Goal: Transaction & Acquisition: Purchase product/service

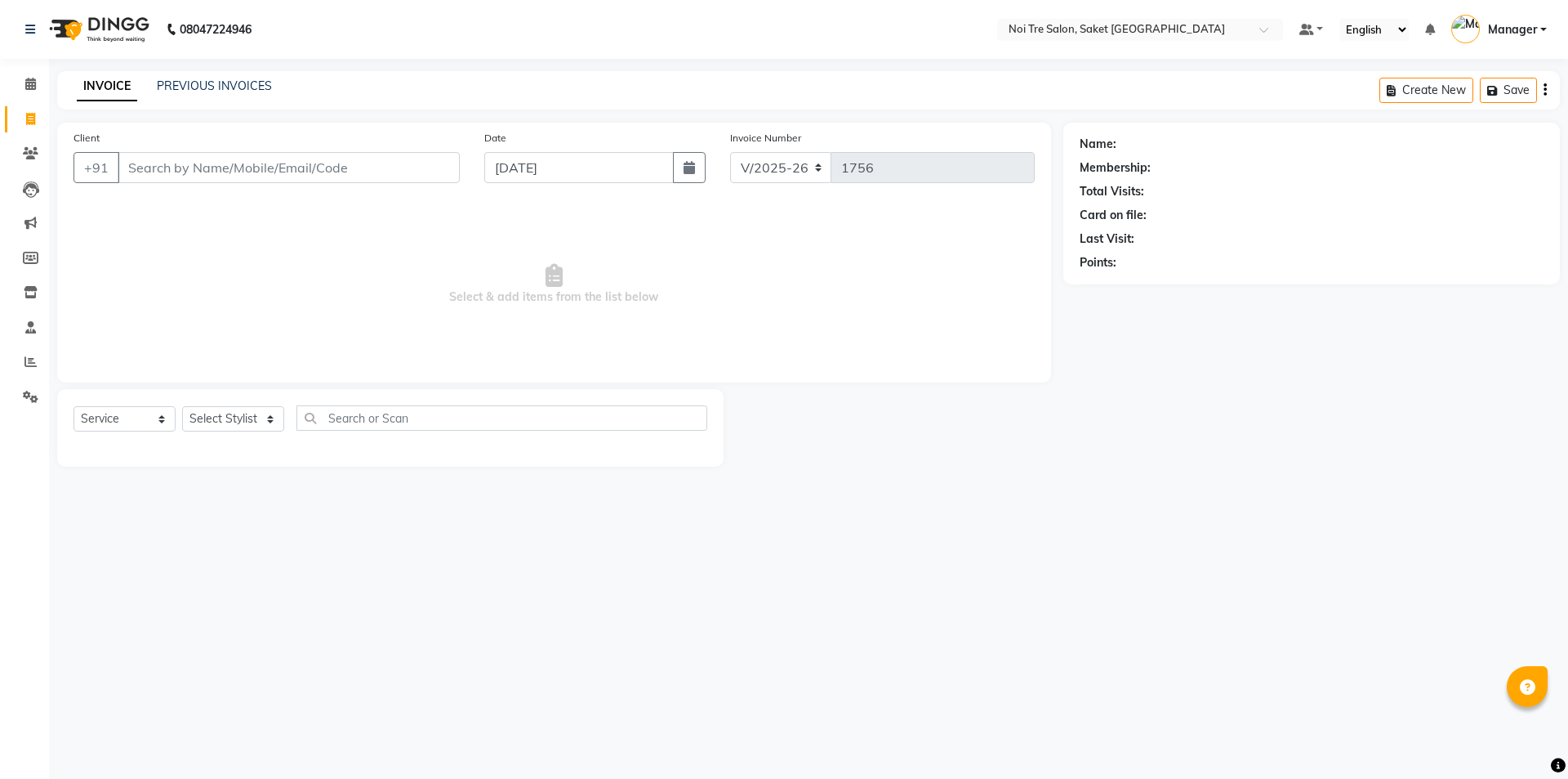
select select "4899"
select select "service"
click at [213, 420] on select "Select Stylist AMIT [PERSON_NAME] [PERSON_NAME] Manager [PERSON_NAME] [PERSON_N…" at bounding box center [234, 418] width 102 height 26
select select "53770"
click at [183, 406] on select "Select Stylist AMIT [PERSON_NAME] [PERSON_NAME] Manager [PERSON_NAME] [PERSON_N…" at bounding box center [234, 418] width 102 height 26
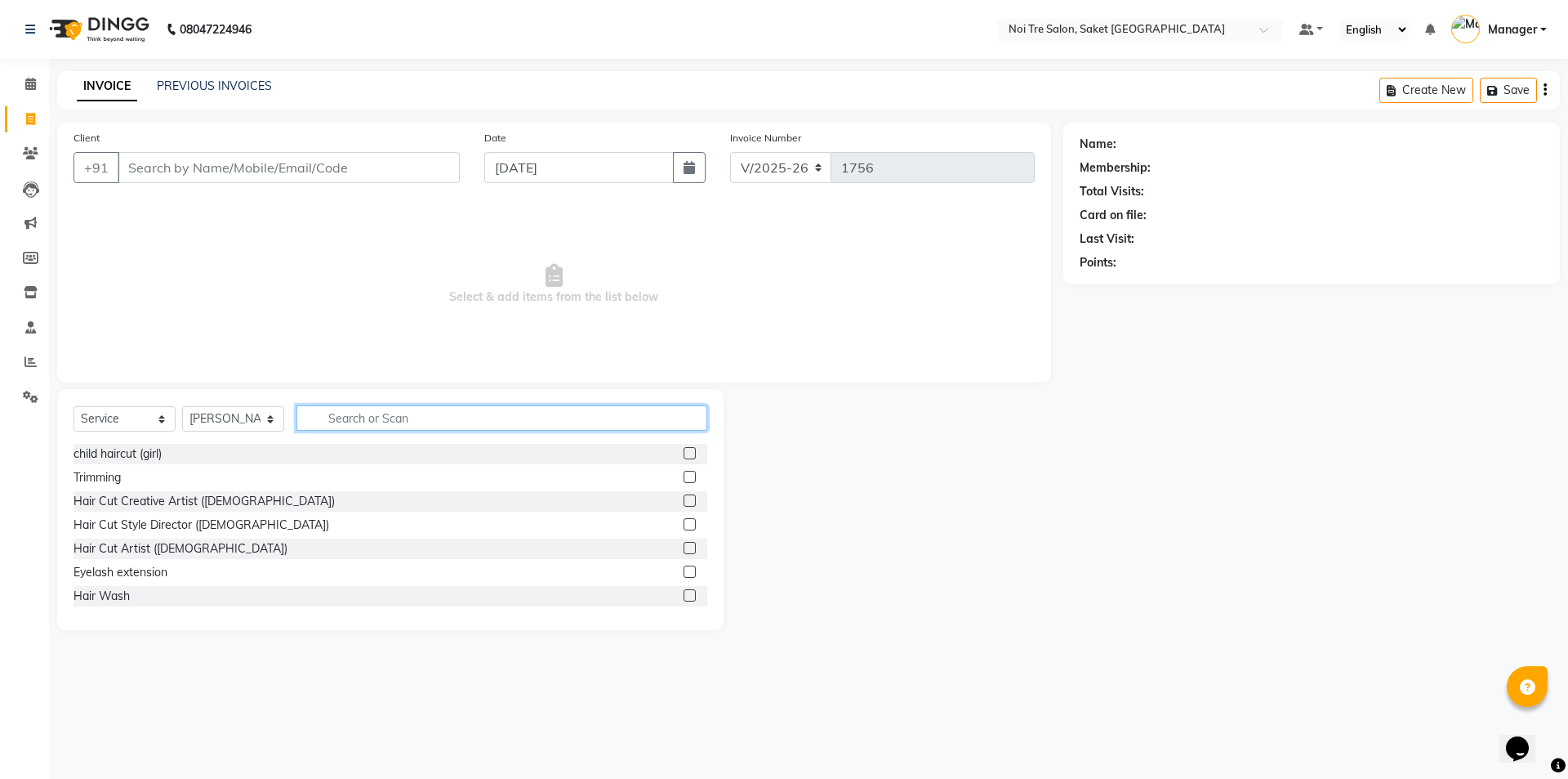
click at [407, 407] on input "text" at bounding box center [502, 417] width 411 height 26
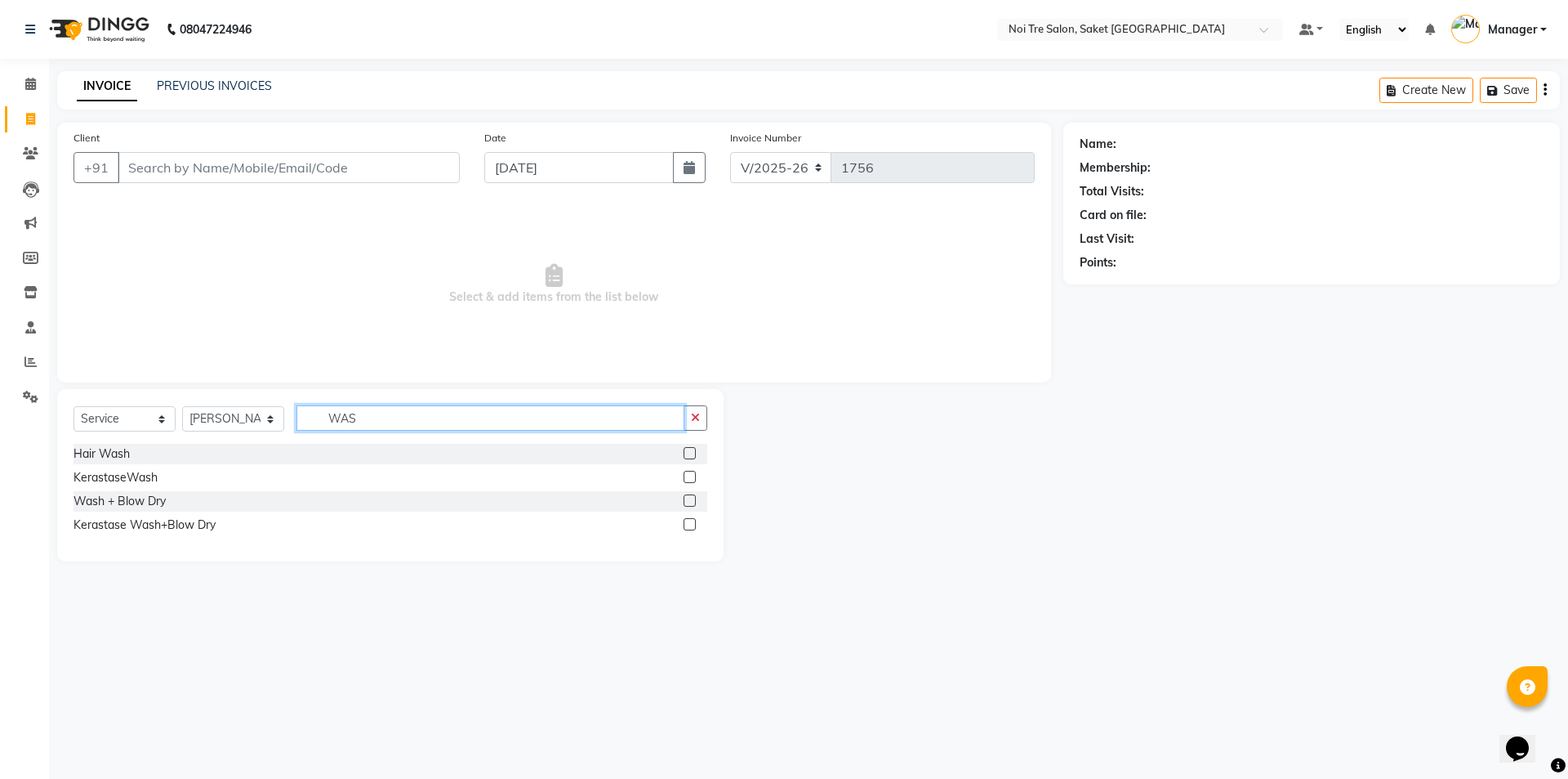
type input "WAS"
click at [691, 455] on label at bounding box center [690, 453] width 12 height 12
click at [691, 455] on input "checkbox" at bounding box center [689, 454] width 11 height 11
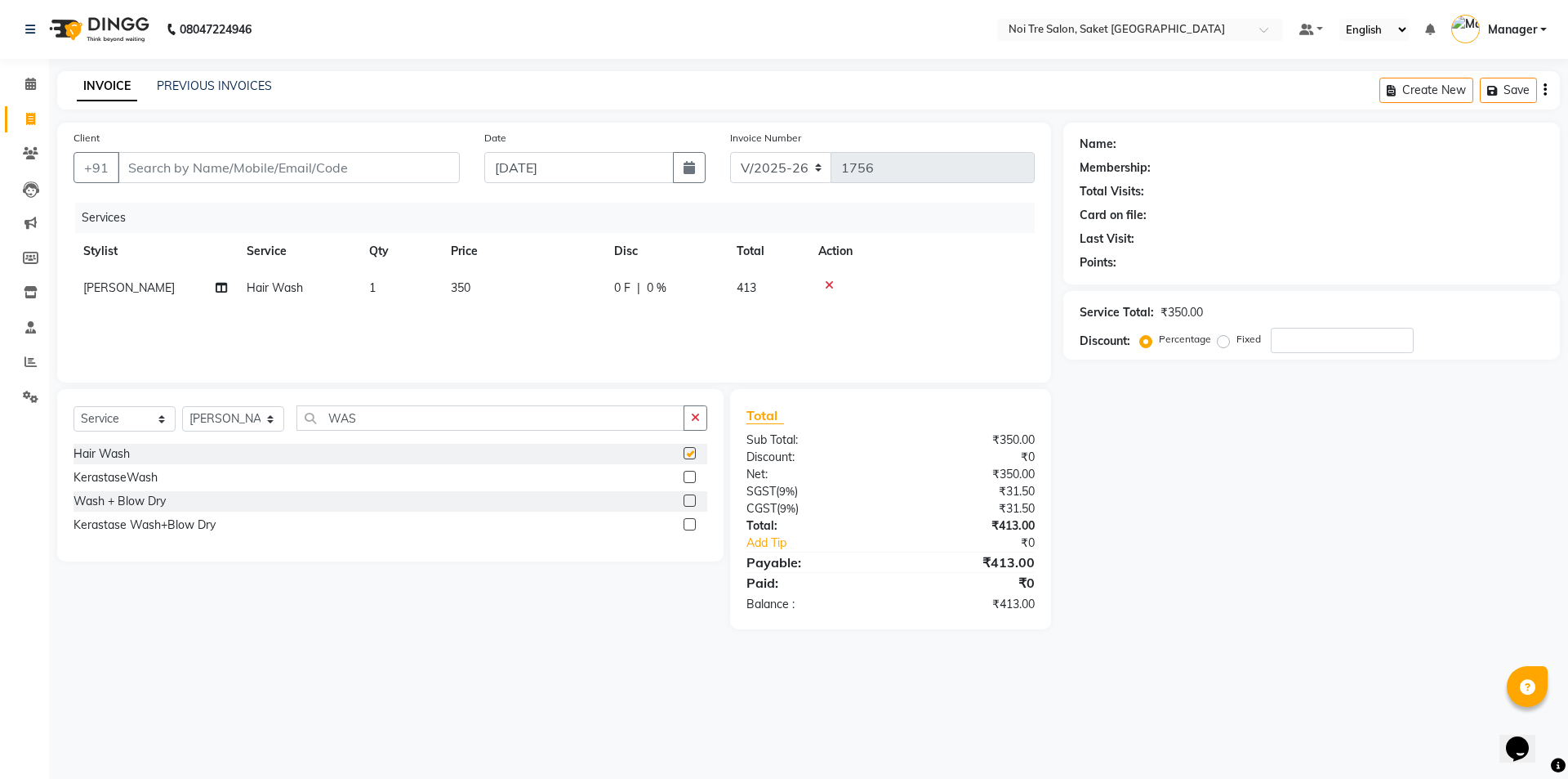
checkbox input "false"
click at [690, 416] on button "button" at bounding box center [695, 417] width 24 height 26
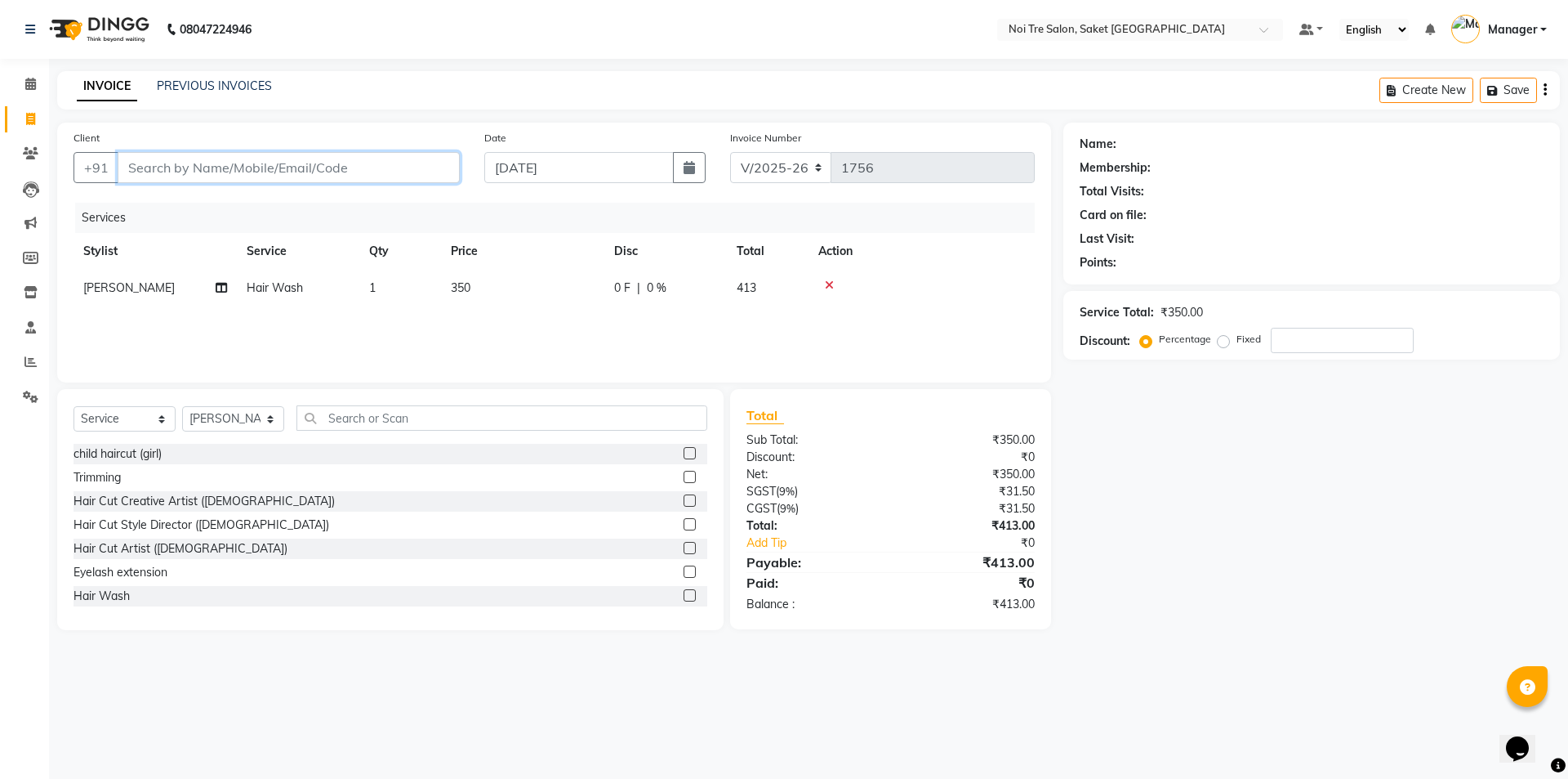
click at [340, 175] on input "Client" at bounding box center [288, 167] width 342 height 31
type input "9"
type input "0"
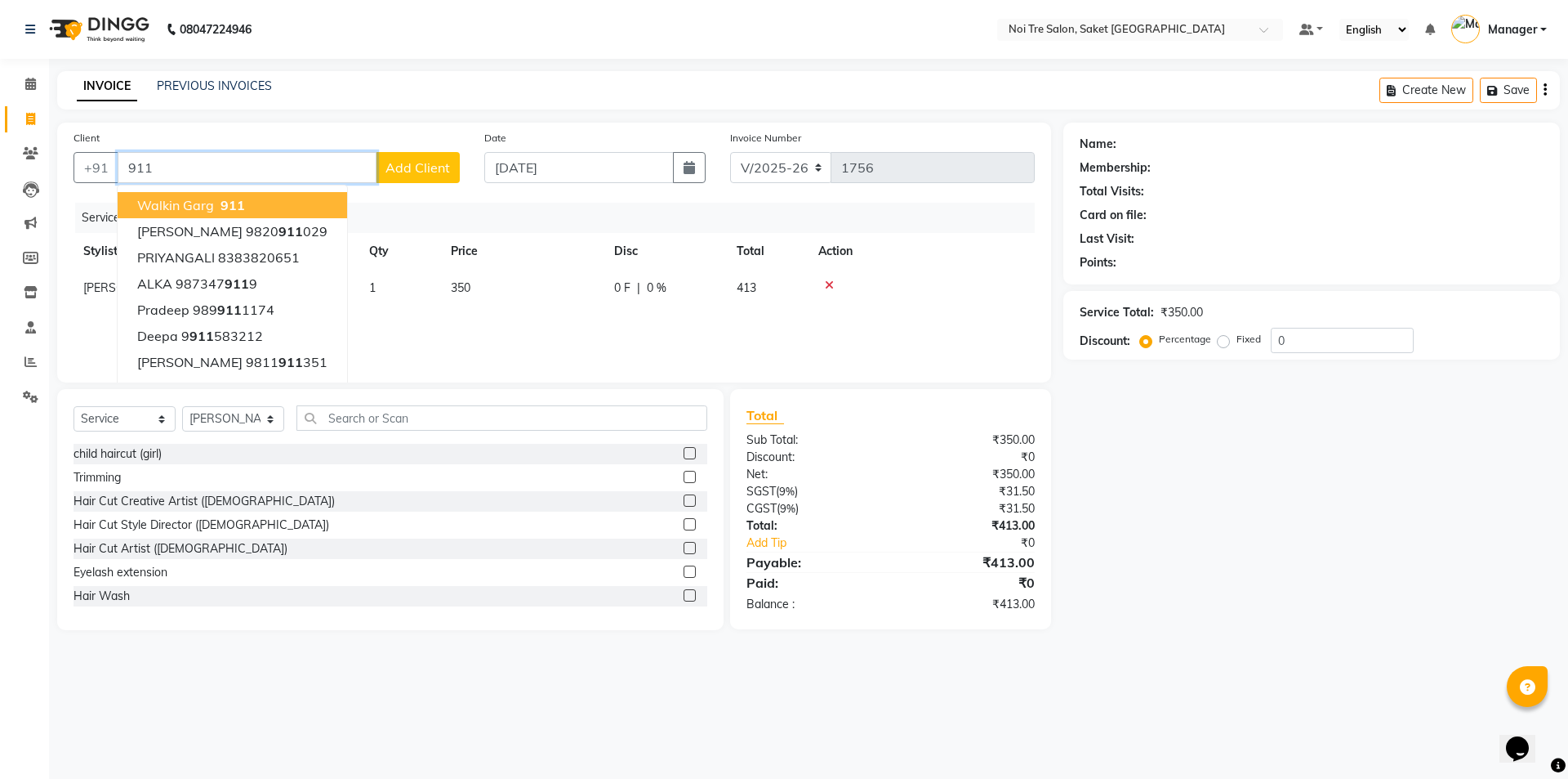
click at [315, 198] on button "Walkin Garg 911" at bounding box center [232, 206] width 229 height 26
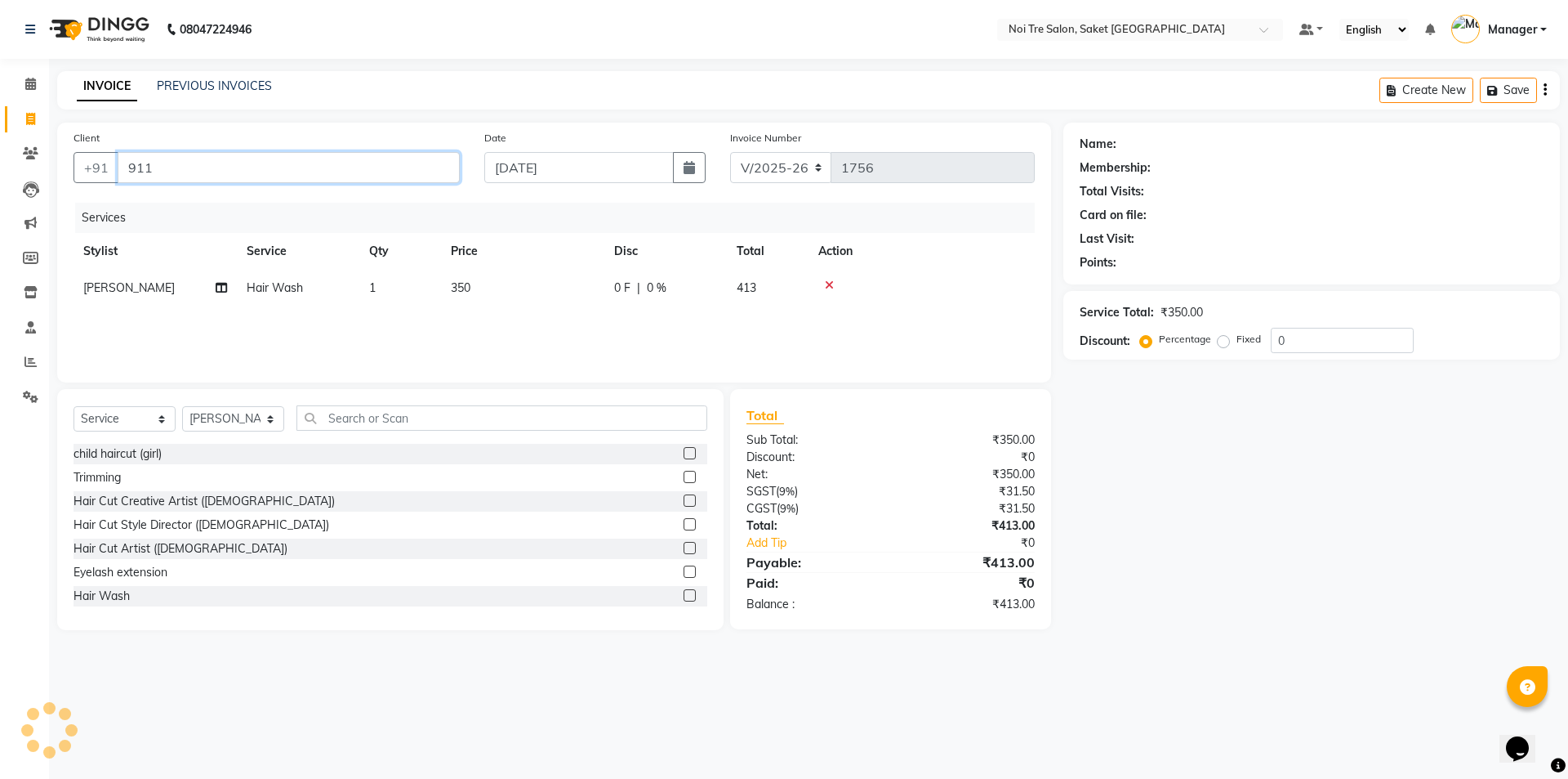
type input "911"
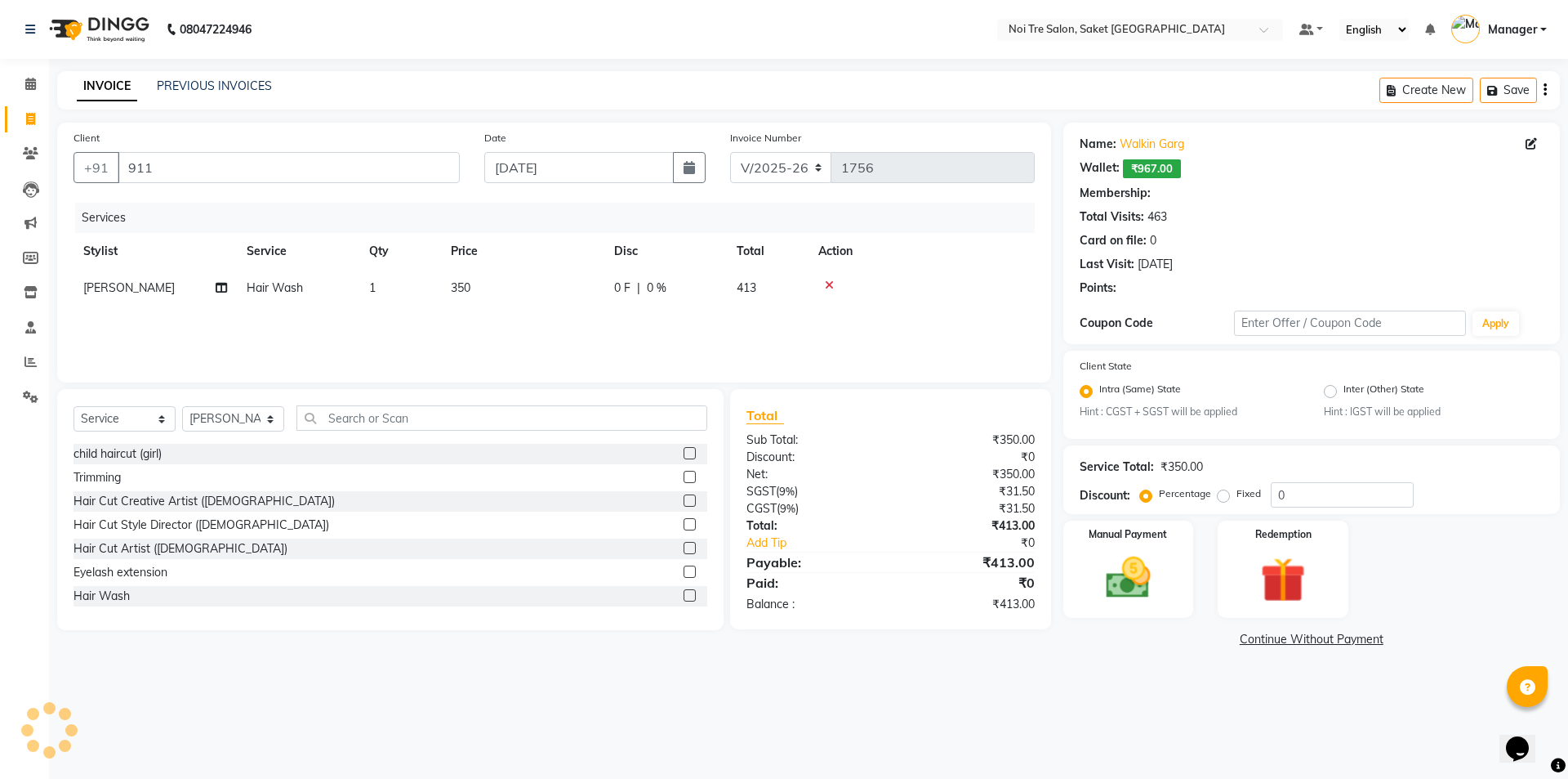
select select "1: Object"
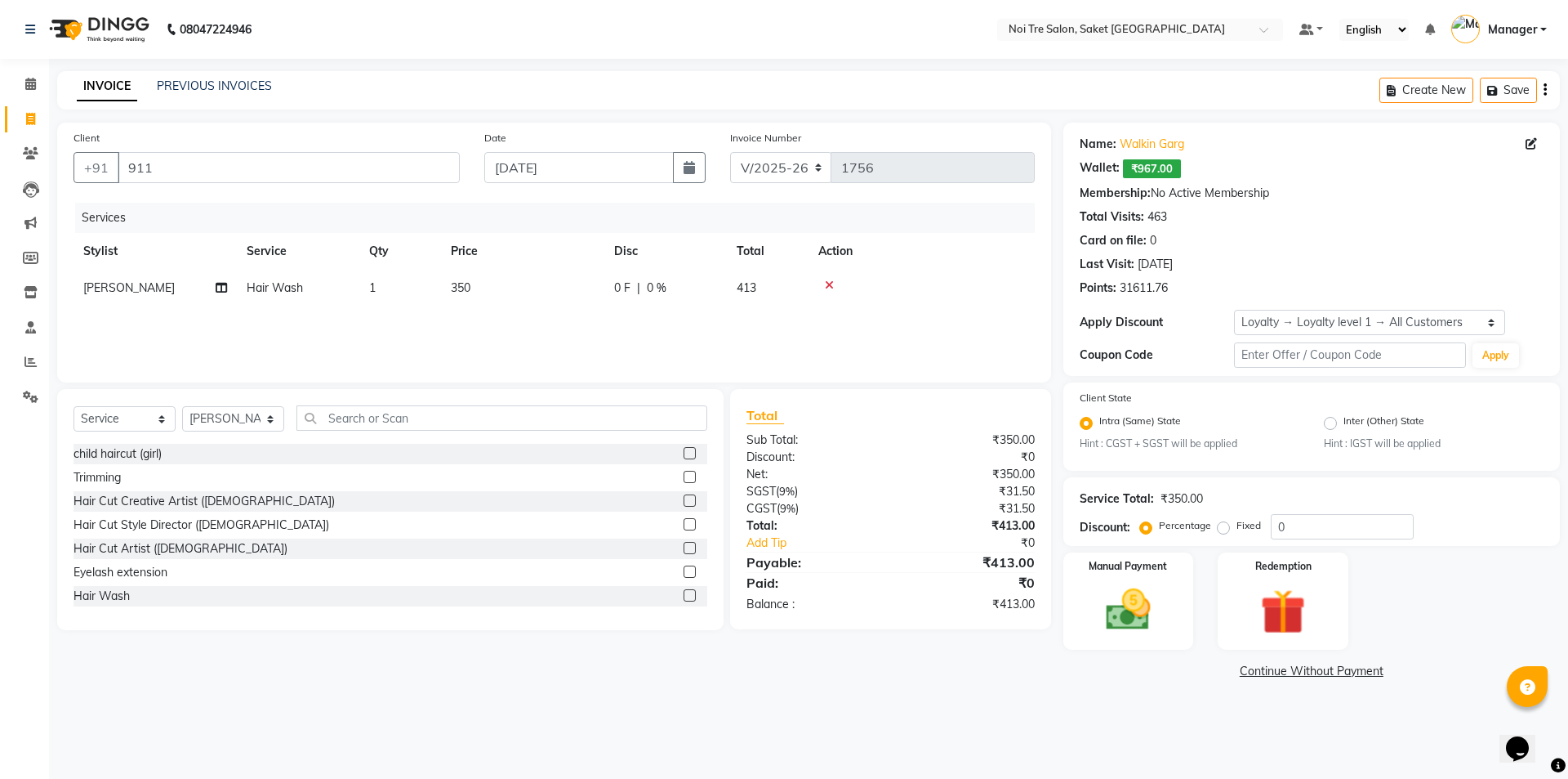
click at [1092, 685] on main "INVOICE PREVIOUS INVOICES Create New Save Client +91 911 Date 01-09-2025 Invoic…" at bounding box center [809, 390] width 1519 height 637
click at [1116, 599] on img at bounding box center [1129, 610] width 76 height 54
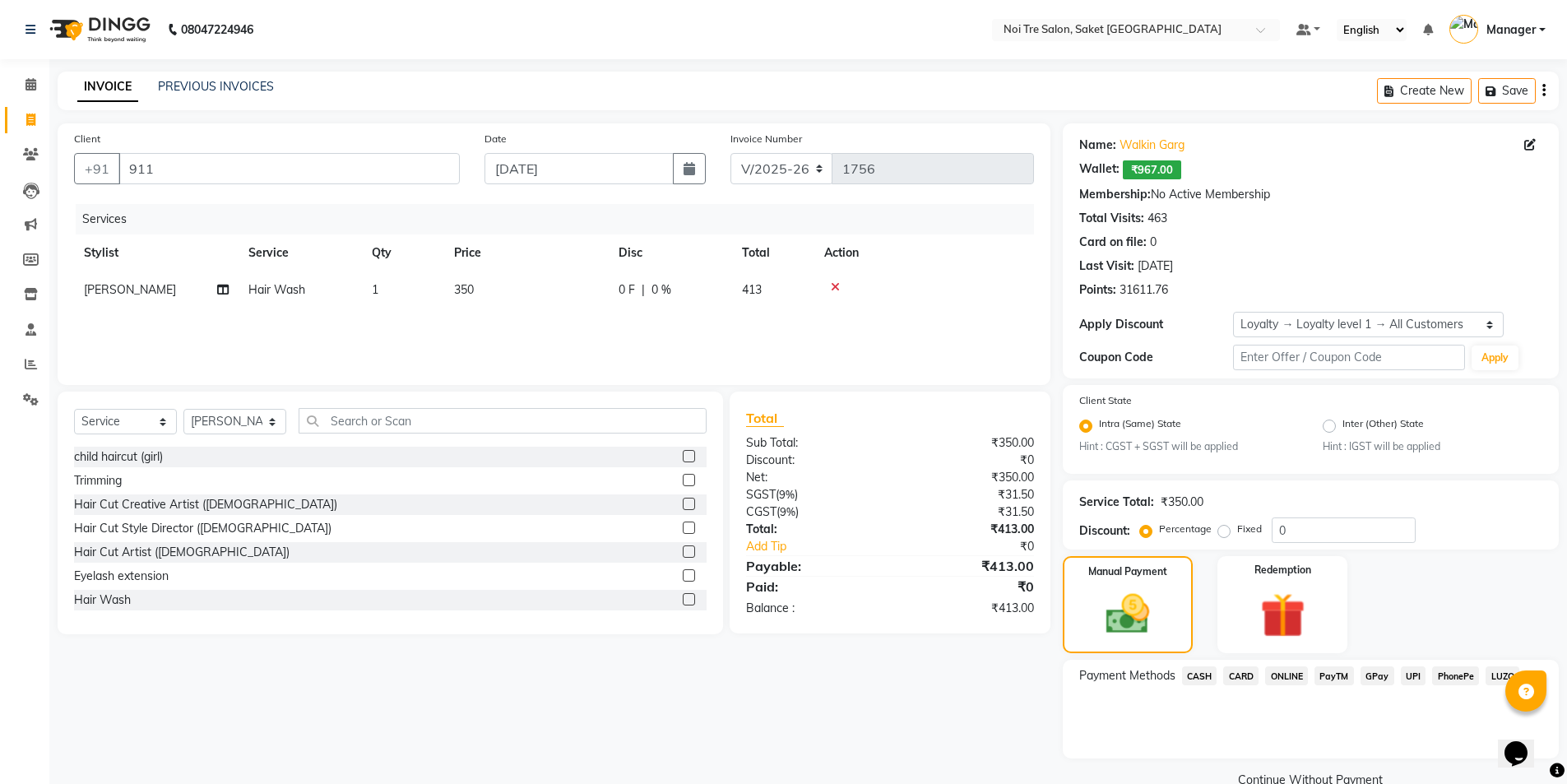
click at [466, 285] on span "350" at bounding box center [464, 289] width 20 height 15
select select "53770"
drag, startPoint x: 564, startPoint y: 297, endPoint x: 489, endPoint y: 288, distance: 75.5
click at [489, 288] on tr "AMIT Bobby GAURAV harry Manager Mazid rohit salman Shahdab shivam nails sonam y…" at bounding box center [553, 303] width 960 height 62
type input "300"
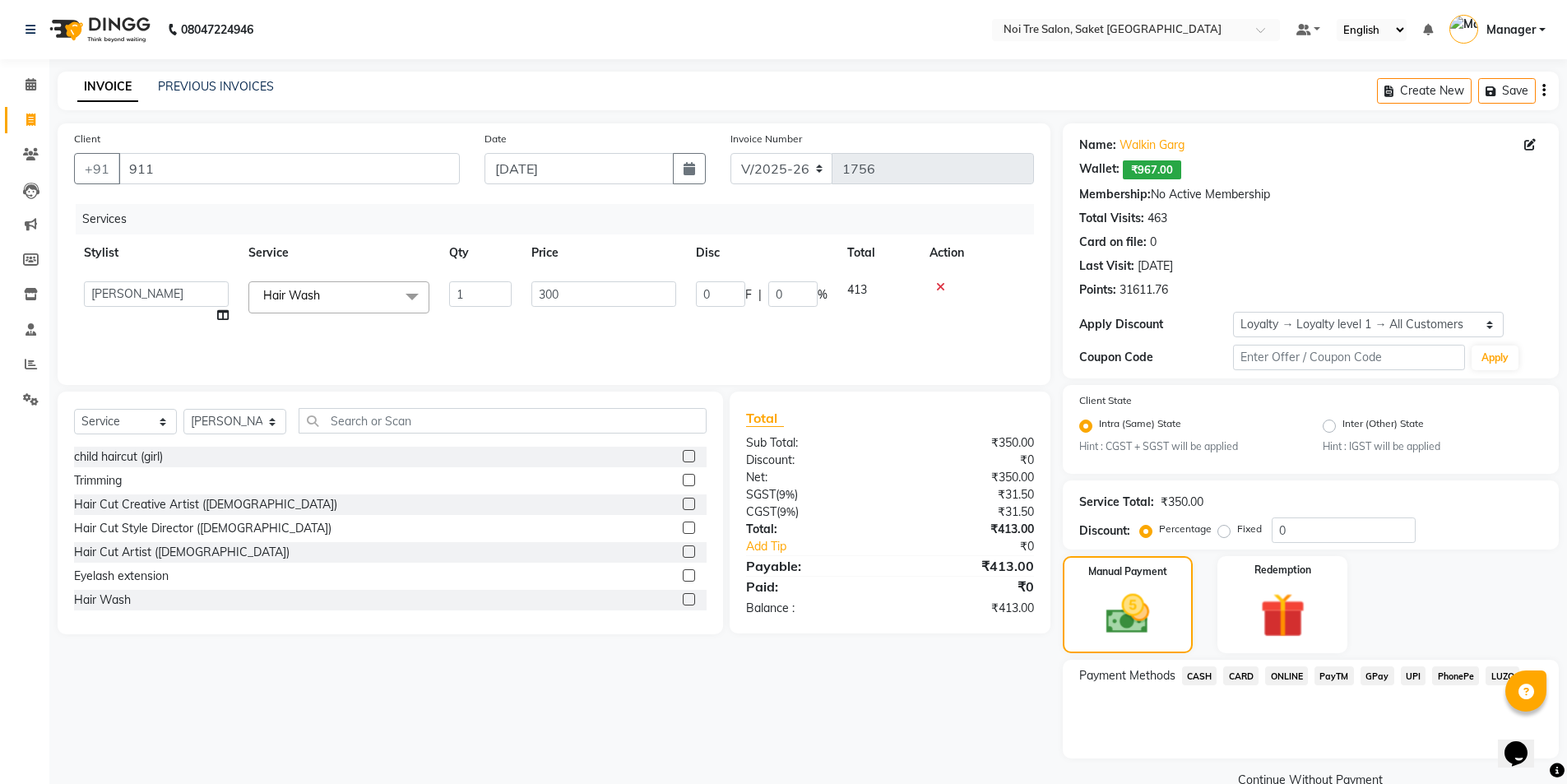
click at [508, 330] on div "Services Stylist Service Qty Price Disc Total Action AMIT Bobby GAURAV harry Ma…" at bounding box center [553, 286] width 960 height 164
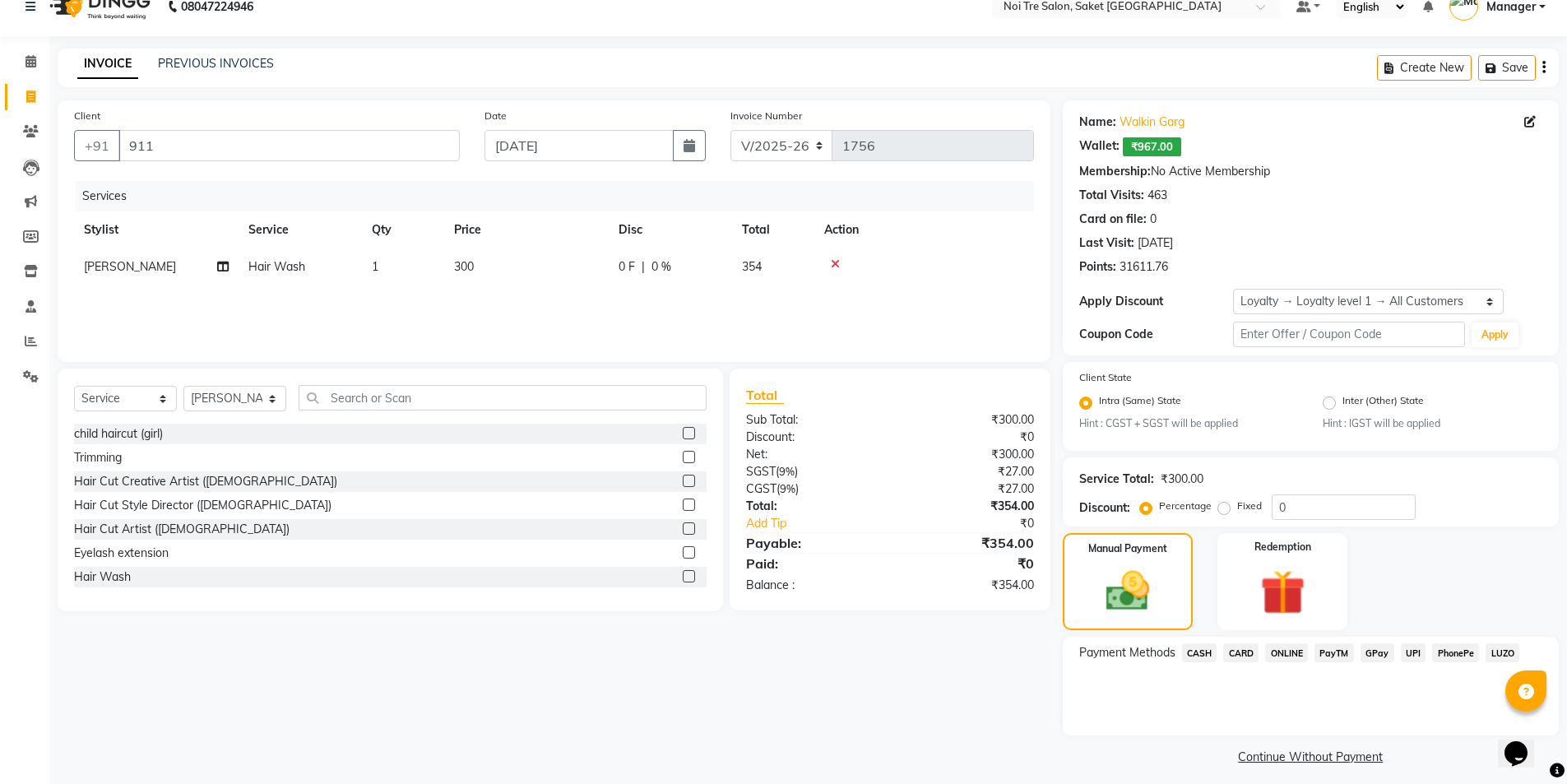
scroll to position [33, 0]
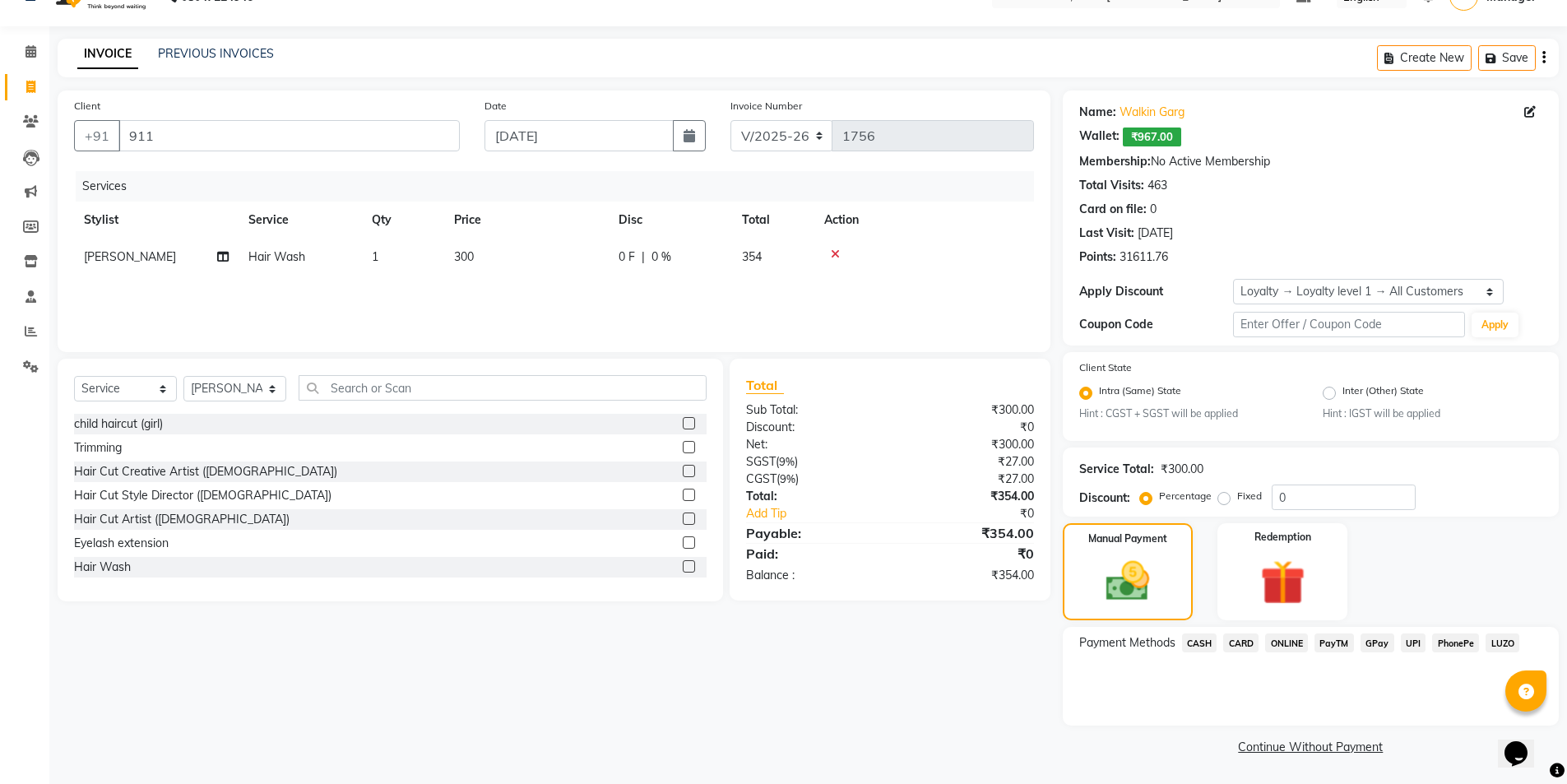
click at [1277, 633] on span "ONLINE" at bounding box center [1287, 642] width 43 height 19
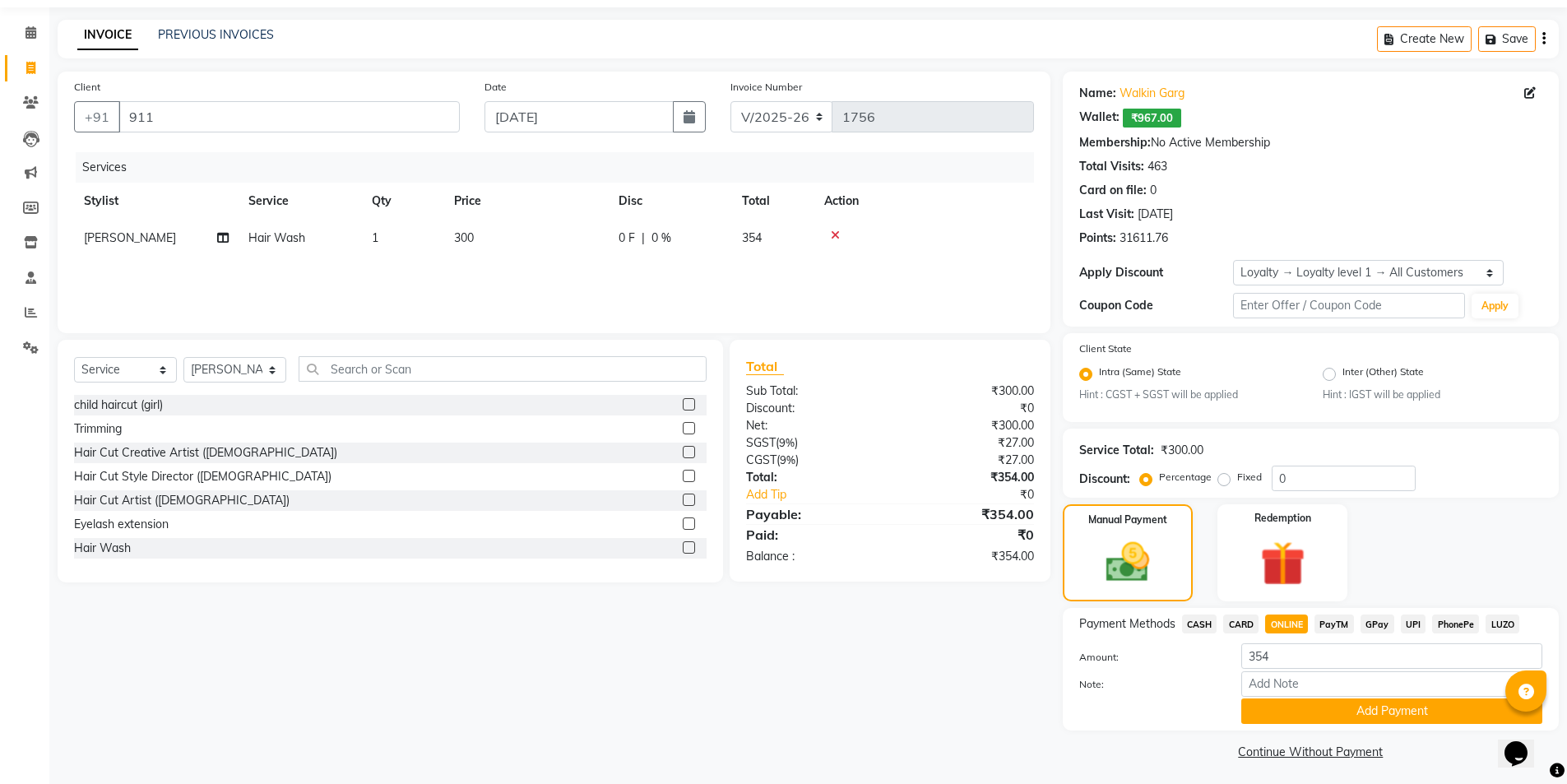
scroll to position [57, 0]
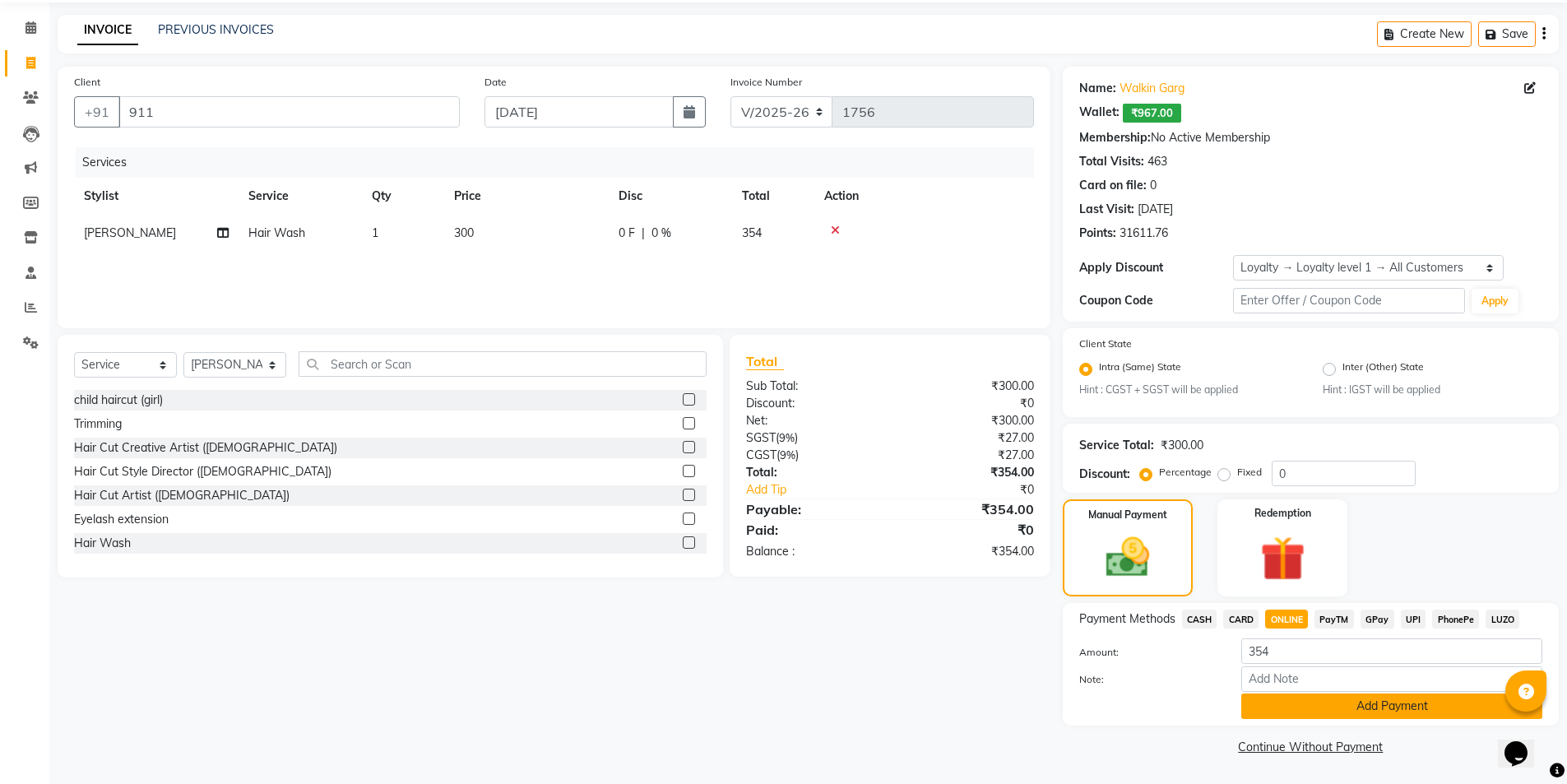
click at [1285, 708] on button "Add Payment" at bounding box center [1392, 706] width 301 height 26
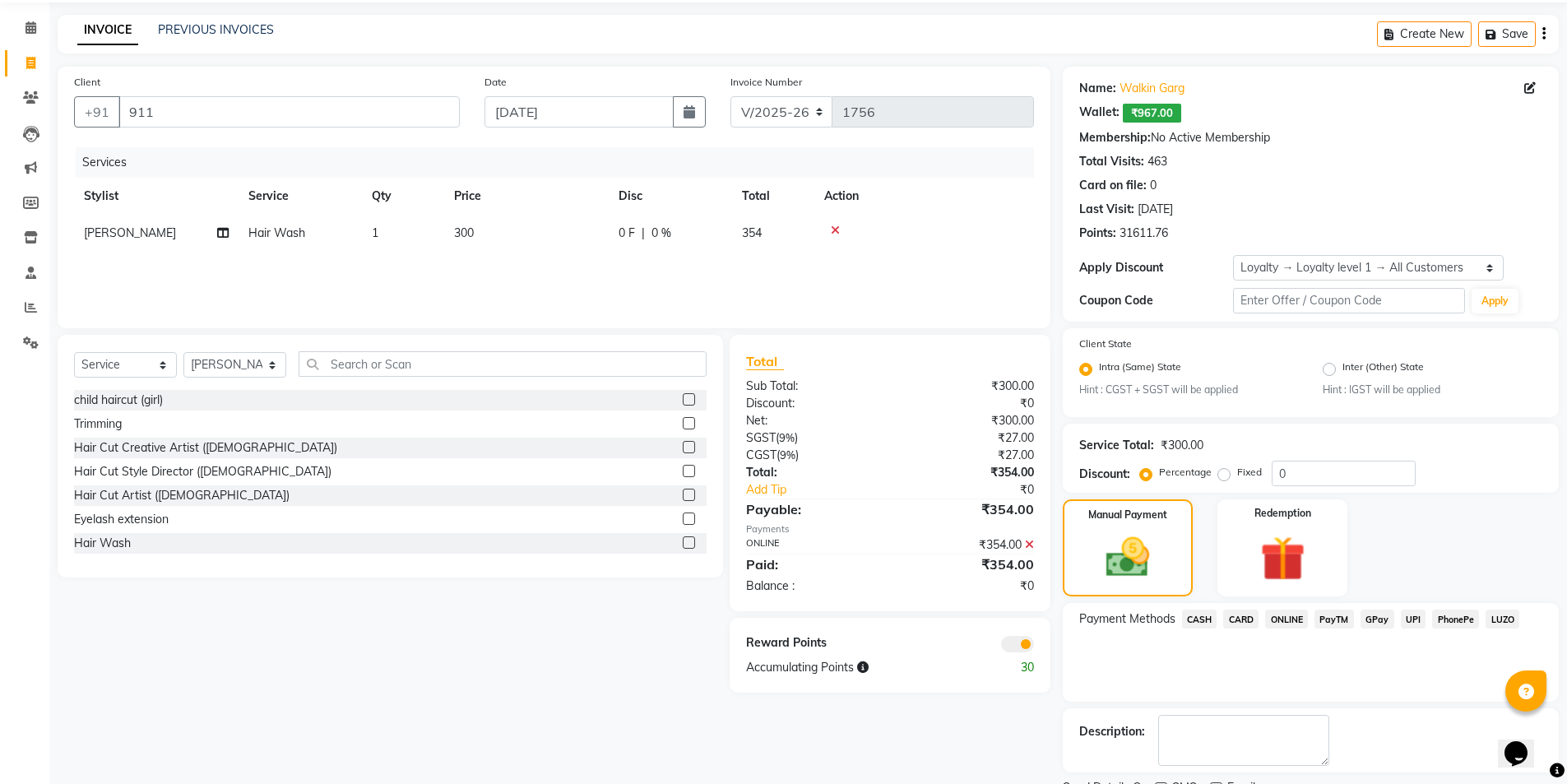
scroll to position [126, 0]
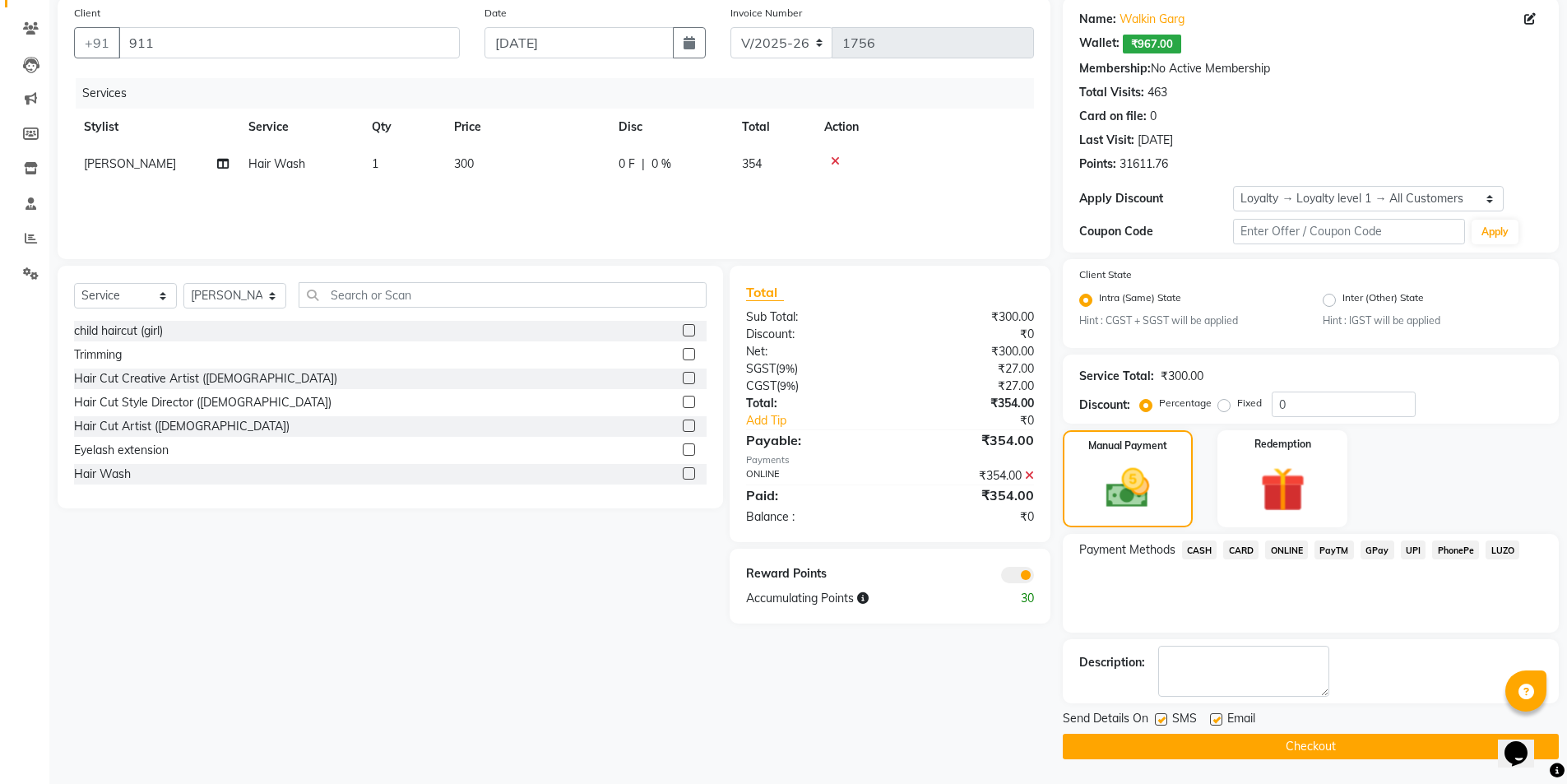
click at [1269, 735] on button "Checkout" at bounding box center [1311, 746] width 497 height 26
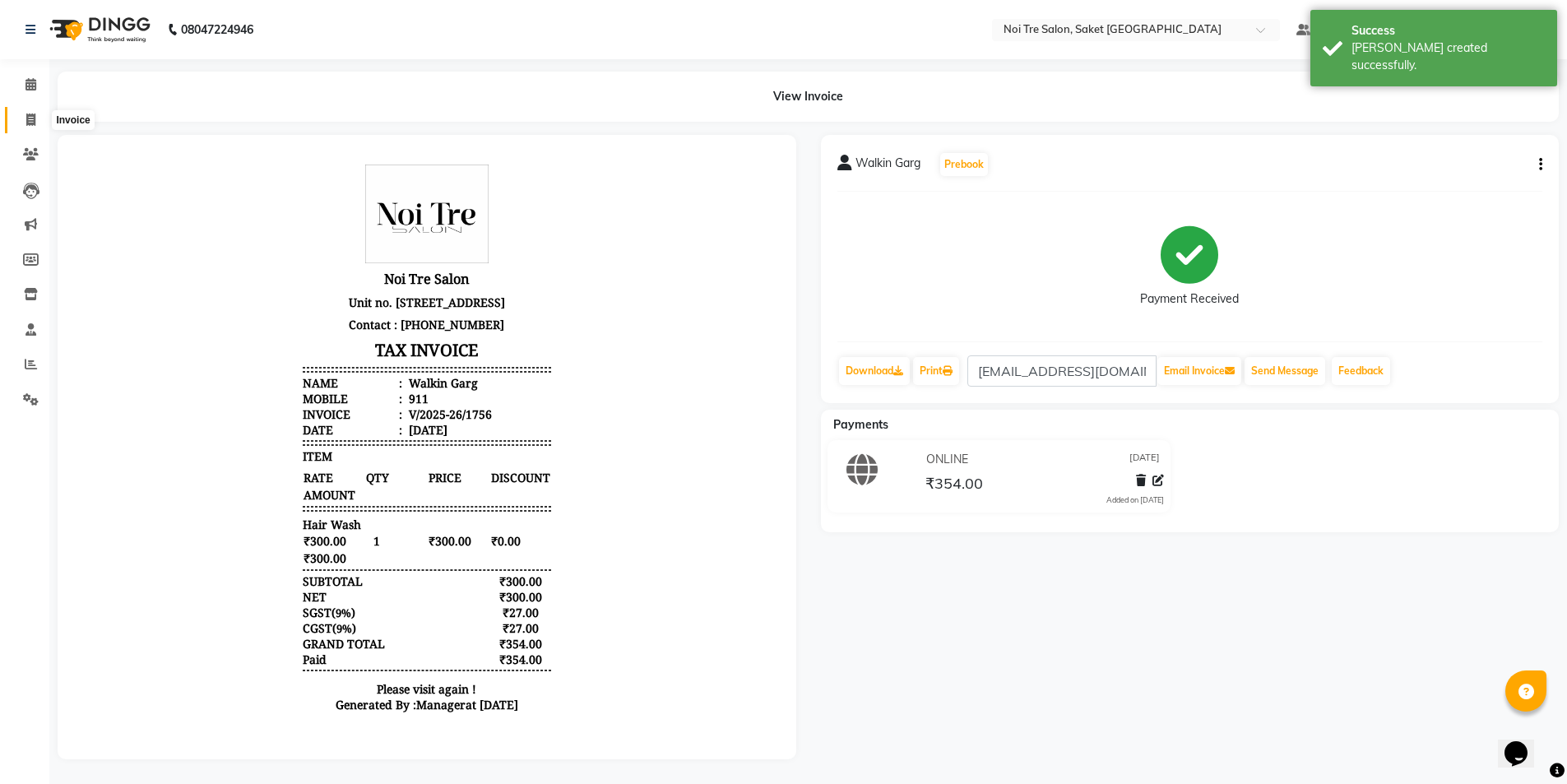
click at [35, 114] on icon at bounding box center [31, 120] width 9 height 12
select select "service"
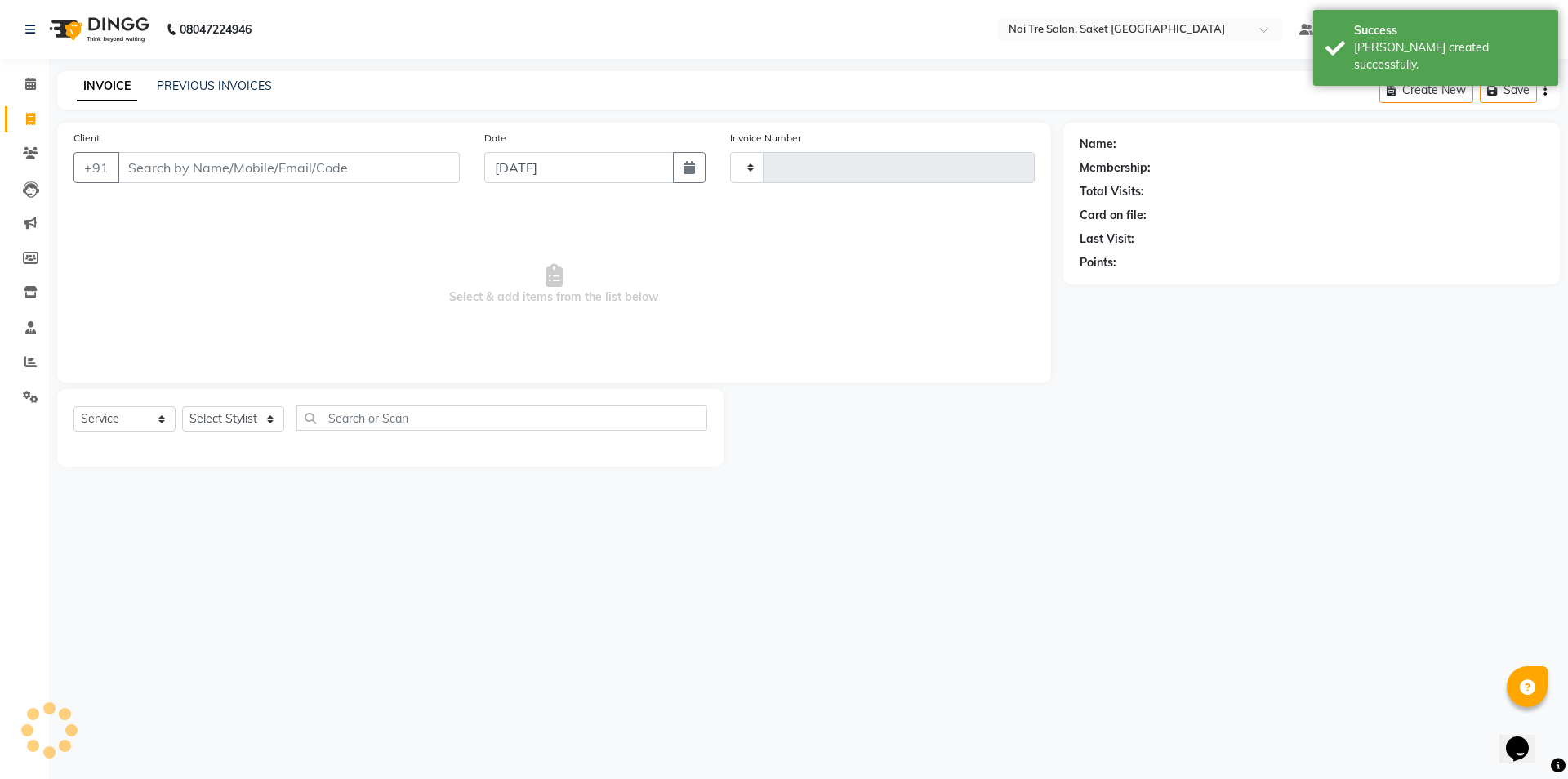
type input "1757"
select select "4899"
click at [245, 167] on input "Client" at bounding box center [288, 167] width 342 height 31
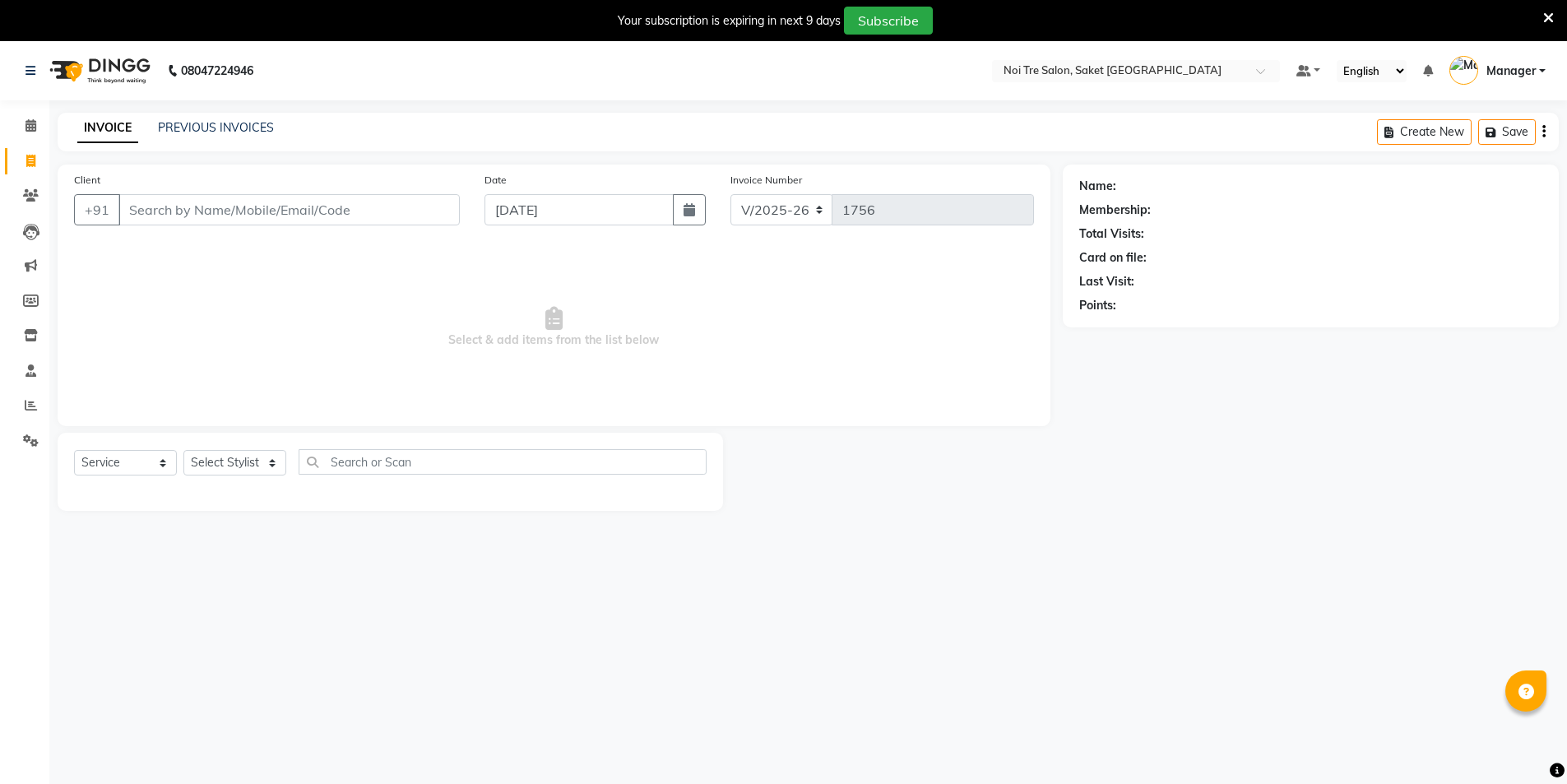
select select "4899"
select select "service"
